Goal: Information Seeking & Learning: Learn about a topic

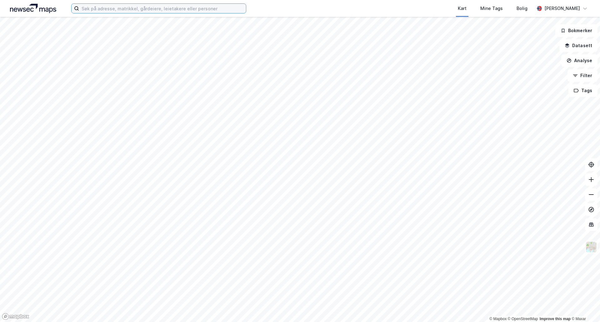
click at [124, 11] on input at bounding box center [162, 8] width 167 height 9
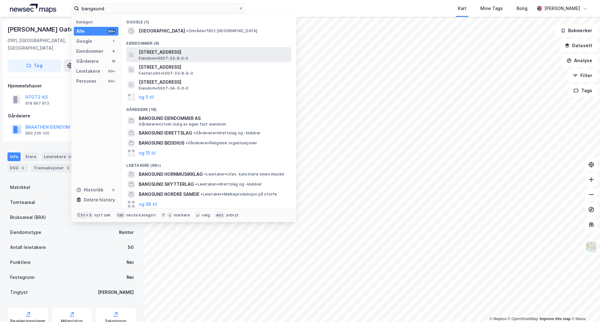
click at [174, 53] on span "[STREET_ADDRESS]" at bounding box center [214, 52] width 150 height 8
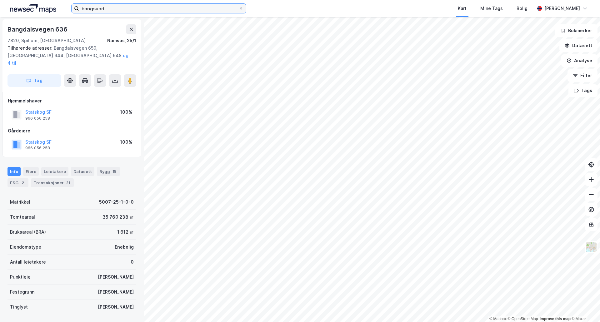
click at [146, 6] on input "bangsund" at bounding box center [158, 8] width 159 height 9
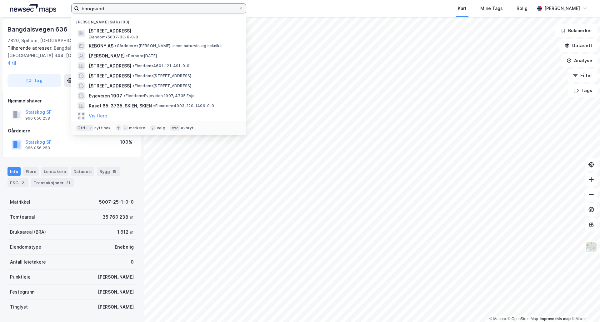
click at [146, 6] on input "bangsund" at bounding box center [158, 8] width 159 height 9
click at [146, 7] on input "bangsund" at bounding box center [158, 8] width 159 height 9
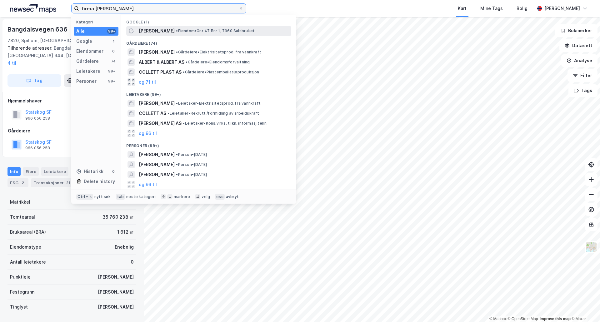
type input "firma [PERSON_NAME]"
click at [176, 31] on span "• Eiendom • Gnr 47 Bnr 1, 7960 [GEOGRAPHIC_DATA]" at bounding box center [215, 30] width 79 height 5
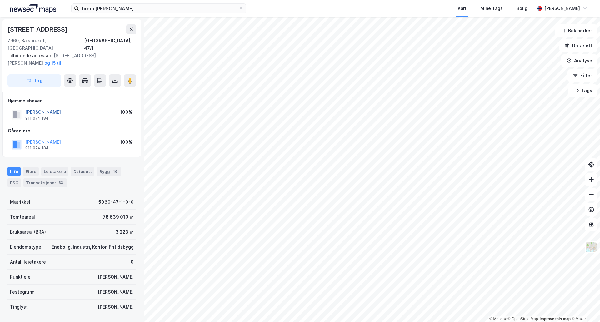
click at [0, 0] on button "[PERSON_NAME]" at bounding box center [0, 0] width 0 height 0
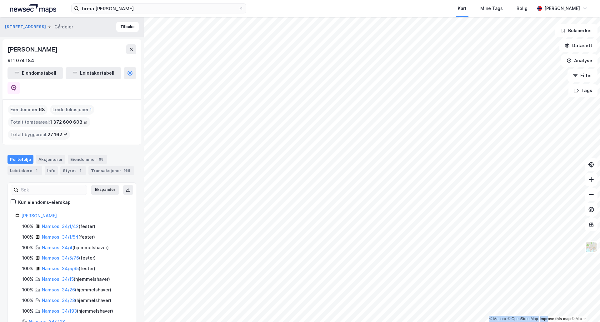
click at [430, 198] on div "© Mapbox © OpenStreetMap Improve this map © Maxar" at bounding box center [300, 169] width 600 height 305
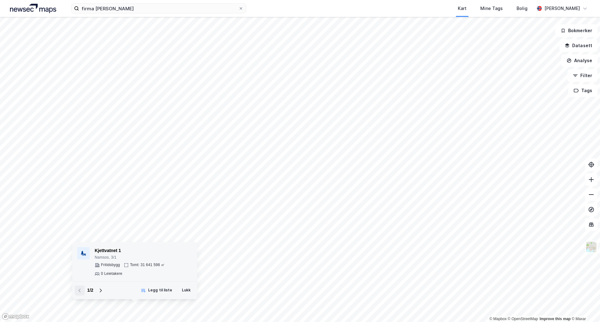
click at [137, 256] on div "Namsos, 3/1" at bounding box center [144, 257] width 98 height 5
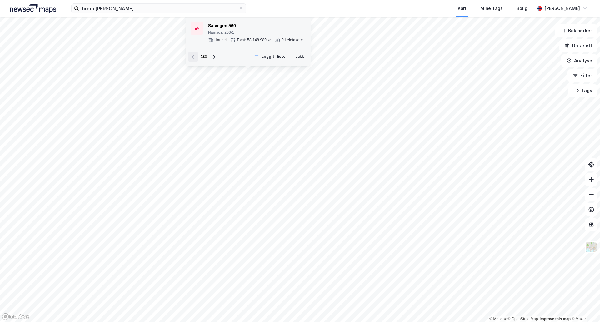
click at [230, 30] on div "Salvegen 560 [GEOGRAPHIC_DATA], 263/1" at bounding box center [255, 28] width 95 height 13
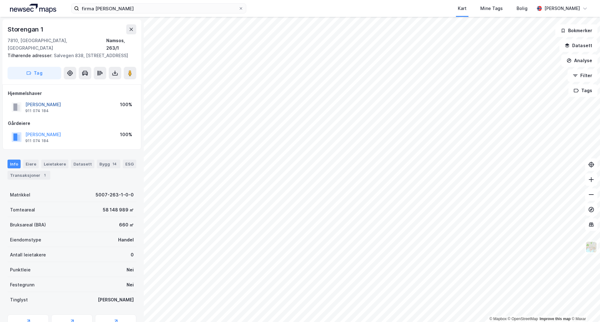
click at [0, 0] on button "[PERSON_NAME]" at bounding box center [0, 0] width 0 height 0
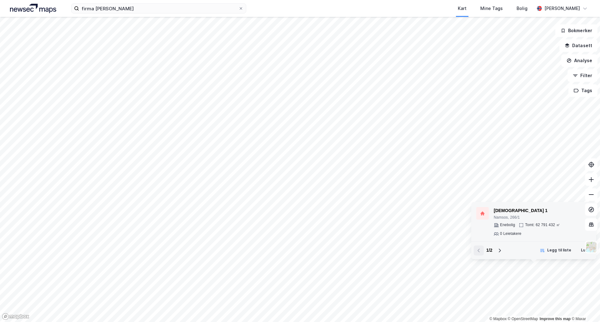
click at [509, 214] on div "[DEMOGRAPHIC_DATA] 1" at bounding box center [543, 211] width 98 height 8
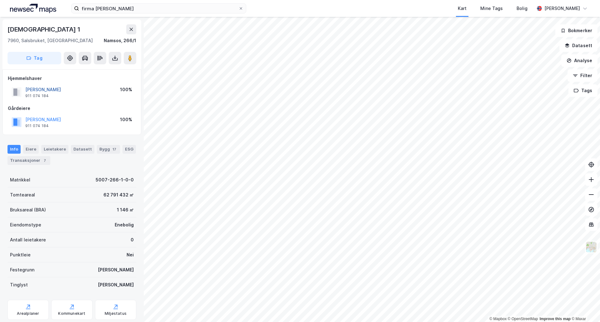
click at [0, 0] on button "[PERSON_NAME]" at bounding box center [0, 0] width 0 height 0
